Goal: Information Seeking & Learning: Learn about a topic

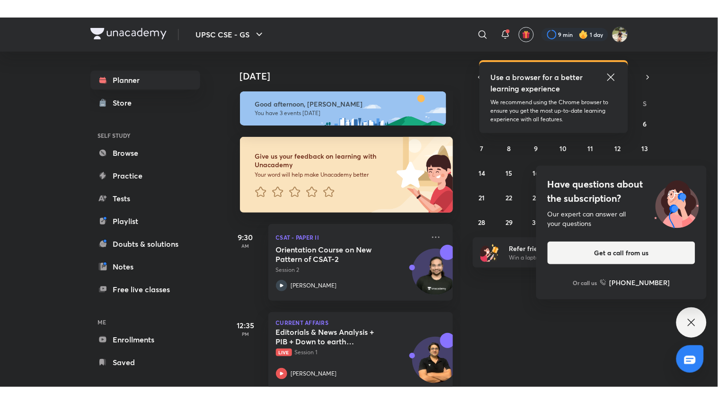
scroll to position [105, 0]
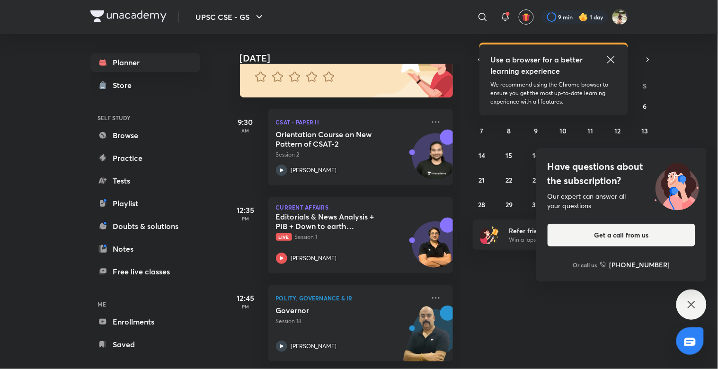
click at [693, 305] on icon at bounding box center [691, 304] width 11 height 11
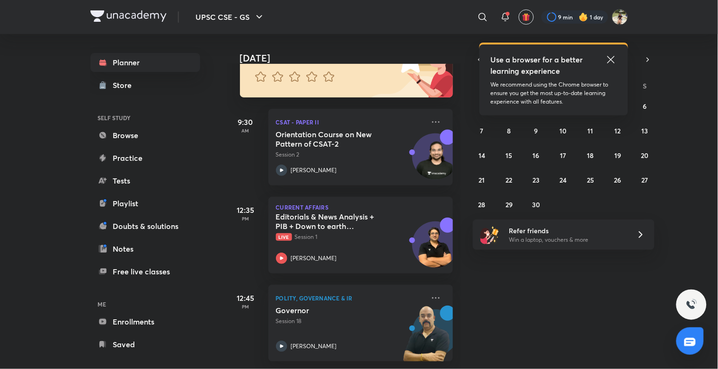
click at [609, 60] on icon at bounding box center [610, 59] width 11 height 11
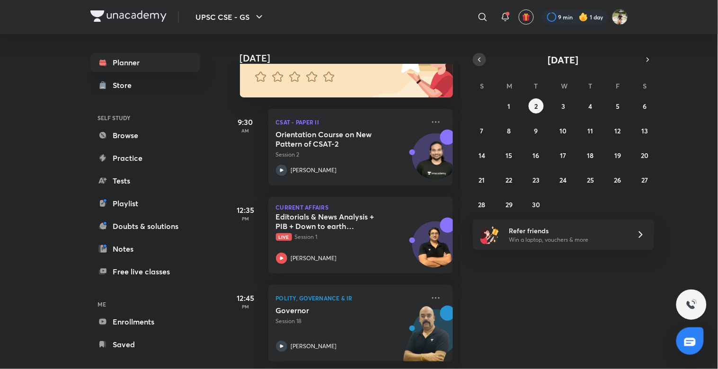
click at [483, 58] on button "button" at bounding box center [479, 59] width 13 height 13
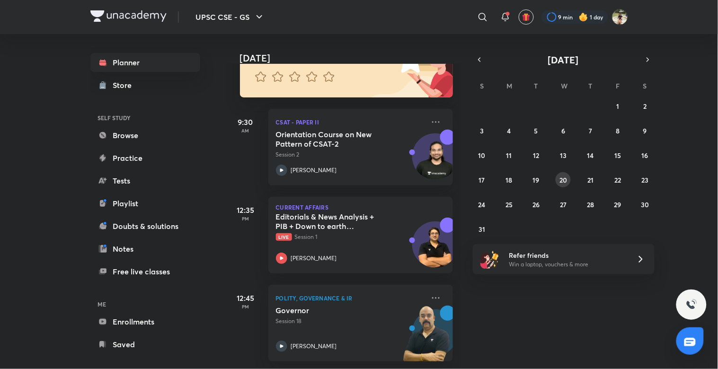
click at [564, 182] on abbr "20" at bounding box center [563, 180] width 8 height 9
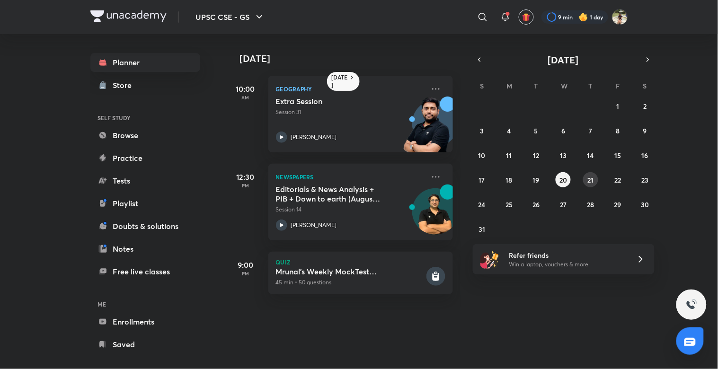
click at [593, 183] on abbr "21" at bounding box center [590, 180] width 6 height 9
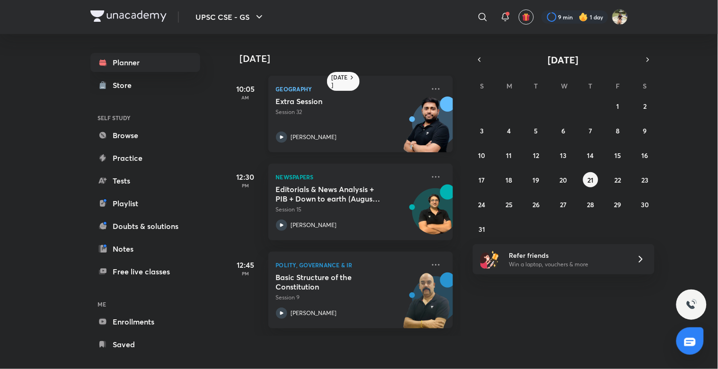
click at [276, 131] on div "Extra Session Session 32 [PERSON_NAME]" at bounding box center [350, 120] width 149 height 46
